Goal: Task Accomplishment & Management: Complete application form

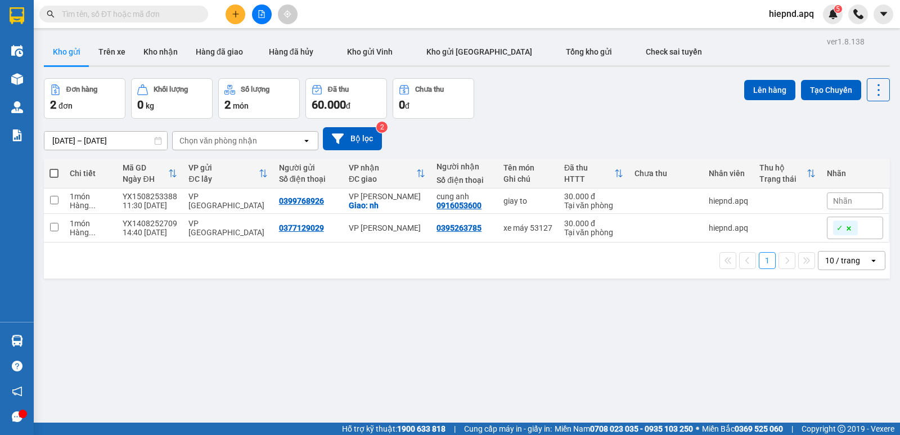
drag, startPoint x: 186, startPoint y: 28, endPoint x: 214, endPoint y: 28, distance: 28.1
click at [186, 28] on div "Kết quả tìm kiếm ( 0 ) Bộ lọc No Data hiepnd.apq 5" at bounding box center [450, 14] width 900 height 28
click at [227, 15] on button at bounding box center [236, 14] width 20 height 20
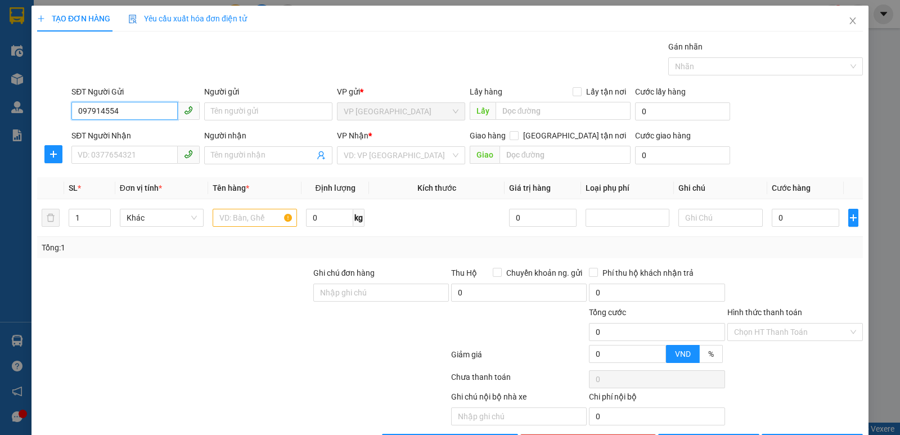
type input "0979145545"
click at [138, 135] on div "0979145545 - [GEOGRAPHIC_DATA]" at bounding box center [141, 134] width 127 height 12
type input "bác nam"
type input "0979145545"
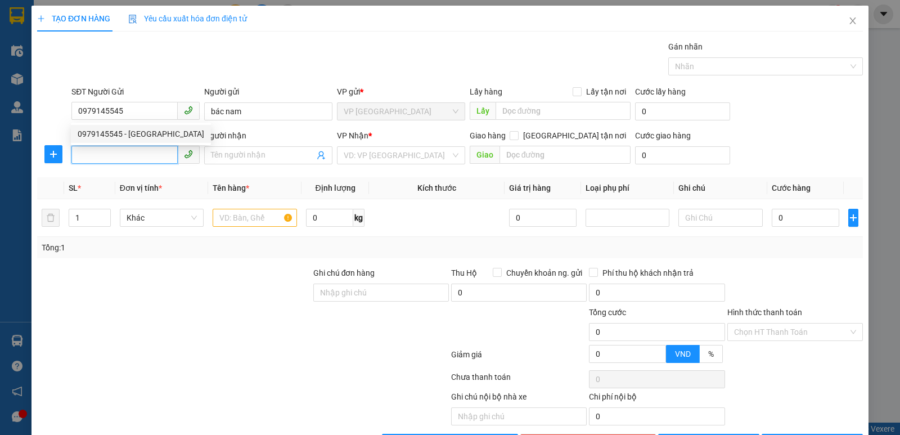
click at [141, 162] on input "SĐT Người Nhận" at bounding box center [124, 155] width 106 height 18
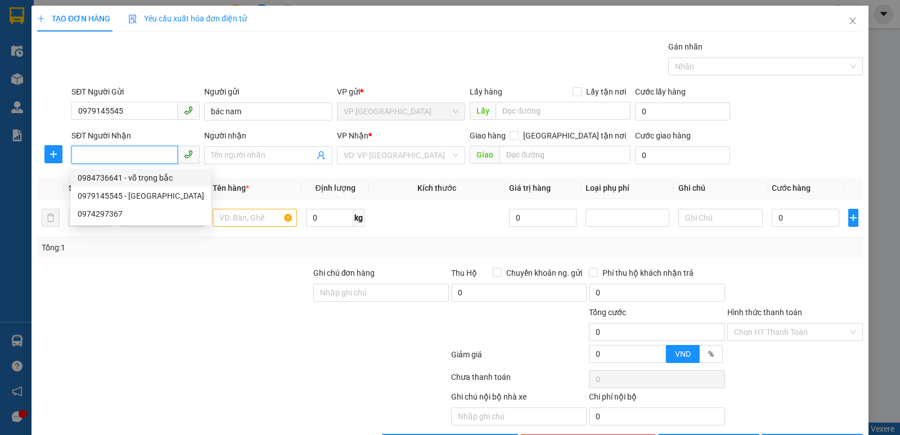
click at [142, 174] on div "0984736641 - vỗ trọng bắc" at bounding box center [141, 178] width 127 height 12
type input "0984736641"
type input "vỗ trọng bắc"
checkbox input "true"
type input "mđ"
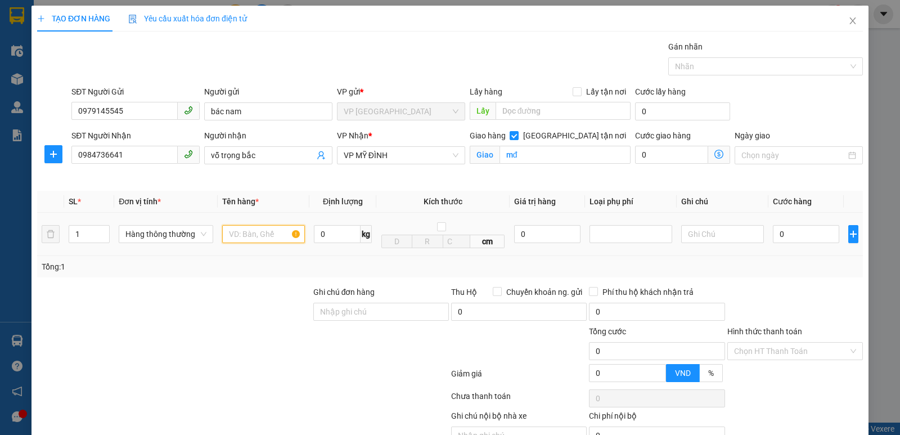
click at [274, 242] on input "text" at bounding box center [263, 234] width 83 height 18
type input "thực phẩm"
type input "4"
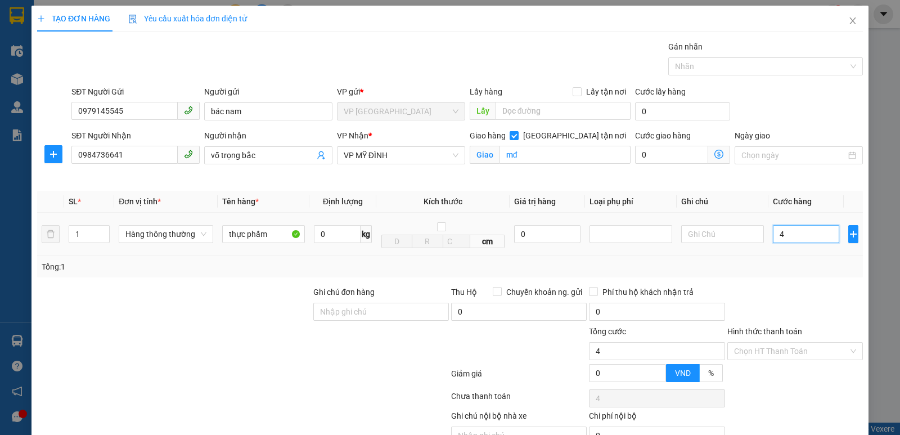
type input "40"
type input "400"
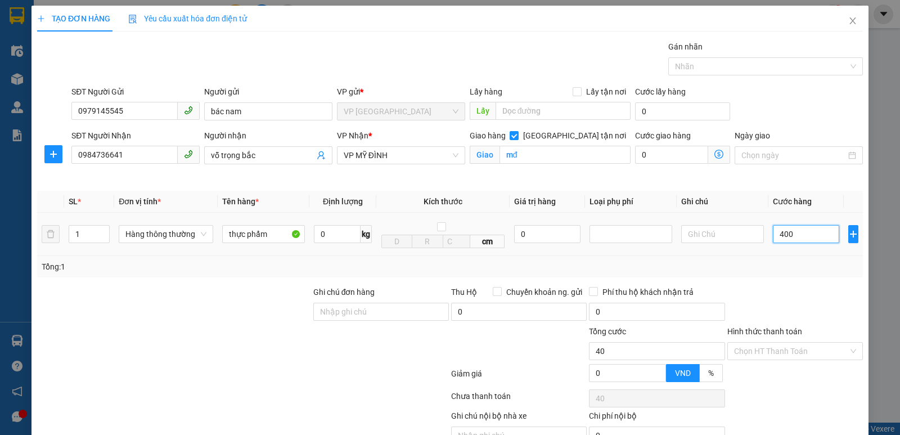
type input "400"
type input "4.000"
type input "40.000"
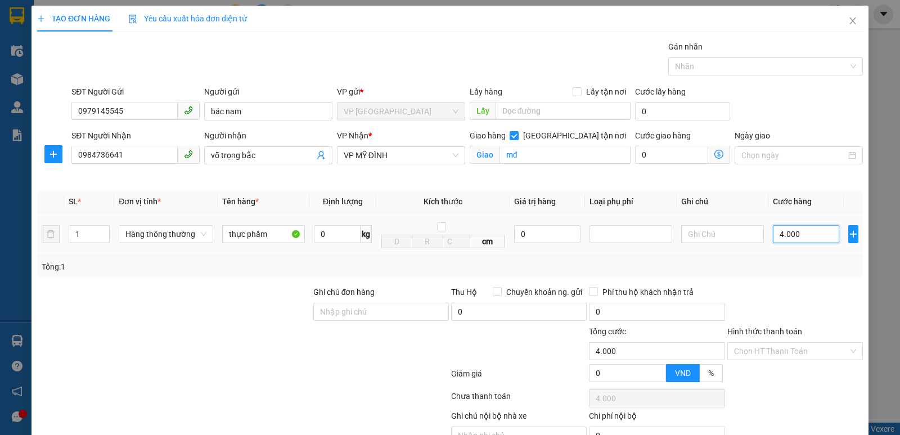
type input "40.000"
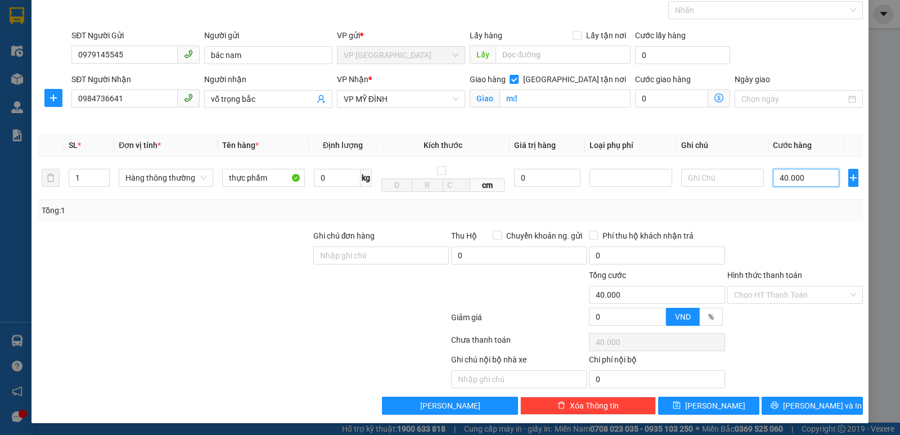
scroll to position [58, 0]
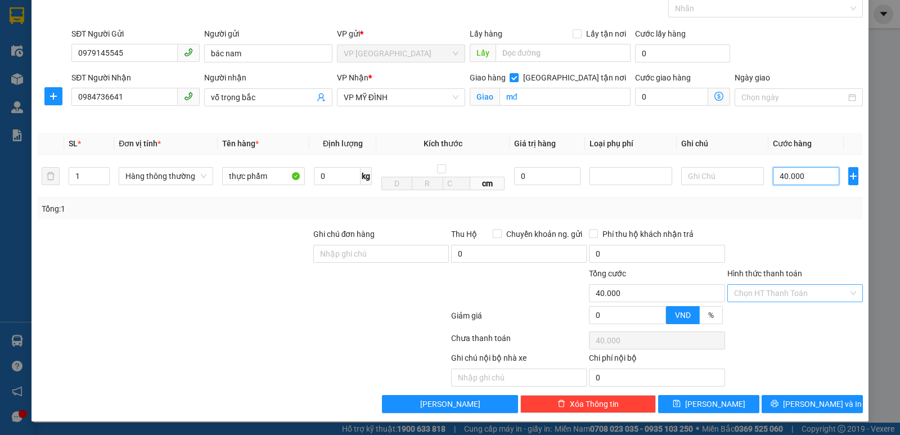
type input "40.000"
click at [784, 289] on input "Hình thức thanh toán" at bounding box center [791, 293] width 114 height 17
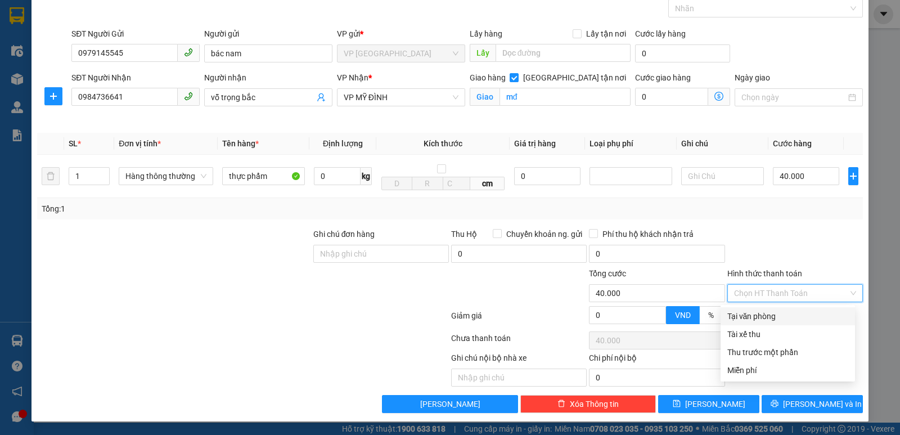
click at [775, 320] on div "Tại văn phòng" at bounding box center [787, 316] width 121 height 12
type input "0"
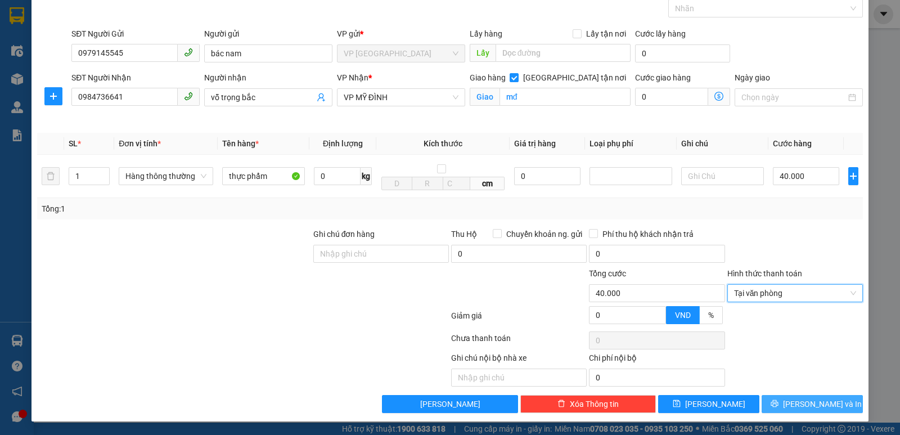
click at [773, 408] on button "[PERSON_NAME] và In" at bounding box center [812, 404] width 101 height 18
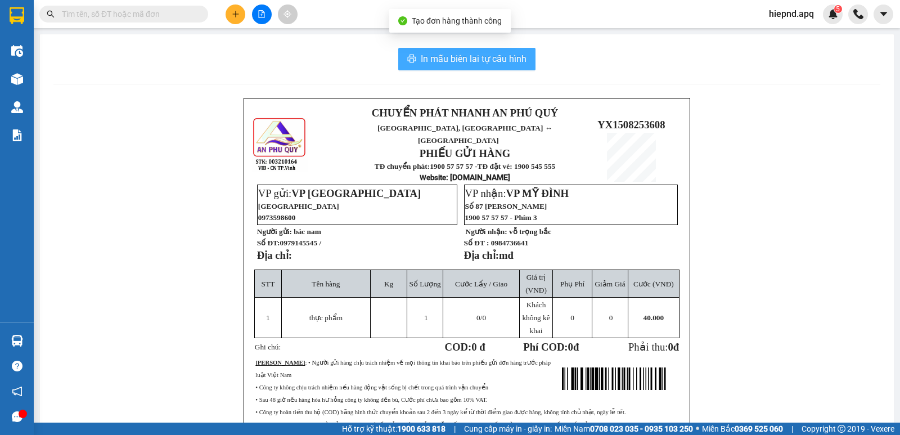
click at [439, 54] on span "In mẫu biên lai tự cấu hình" at bounding box center [474, 59] width 106 height 14
